Goal: Information Seeking & Learning: Learn about a topic

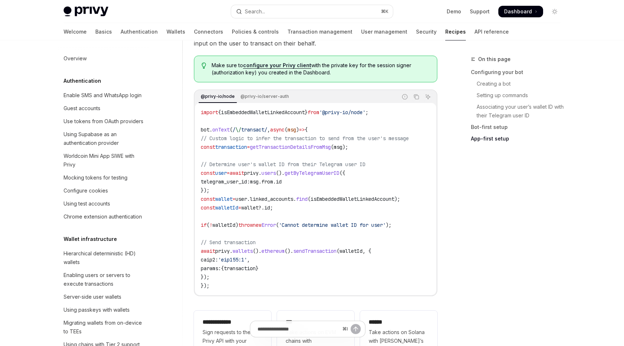
scroll to position [672, 0]
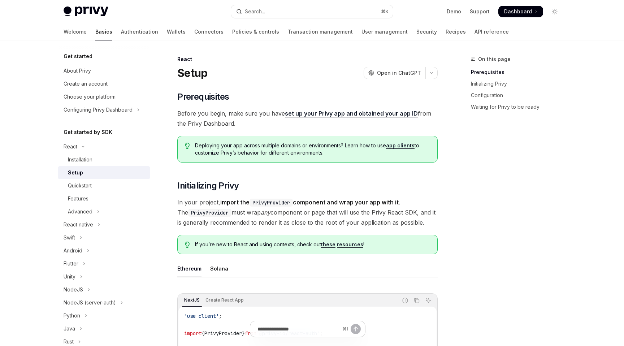
click at [79, 57] on h5 "Get started" at bounding box center [78, 56] width 29 height 9
click at [79, 70] on div "About Privy" at bounding box center [77, 70] width 27 height 9
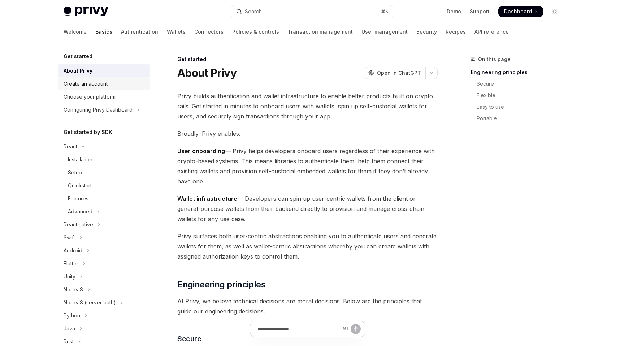
click at [77, 84] on div "Create an account" at bounding box center [86, 83] width 44 height 9
type textarea "*"
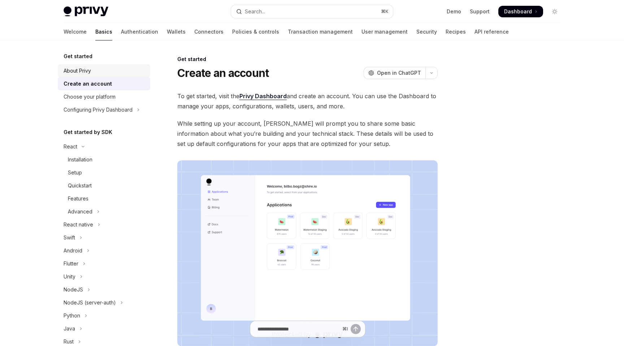
click at [82, 70] on div "About Privy" at bounding box center [77, 70] width 27 height 9
